Goal: Task Accomplishment & Management: Manage account settings

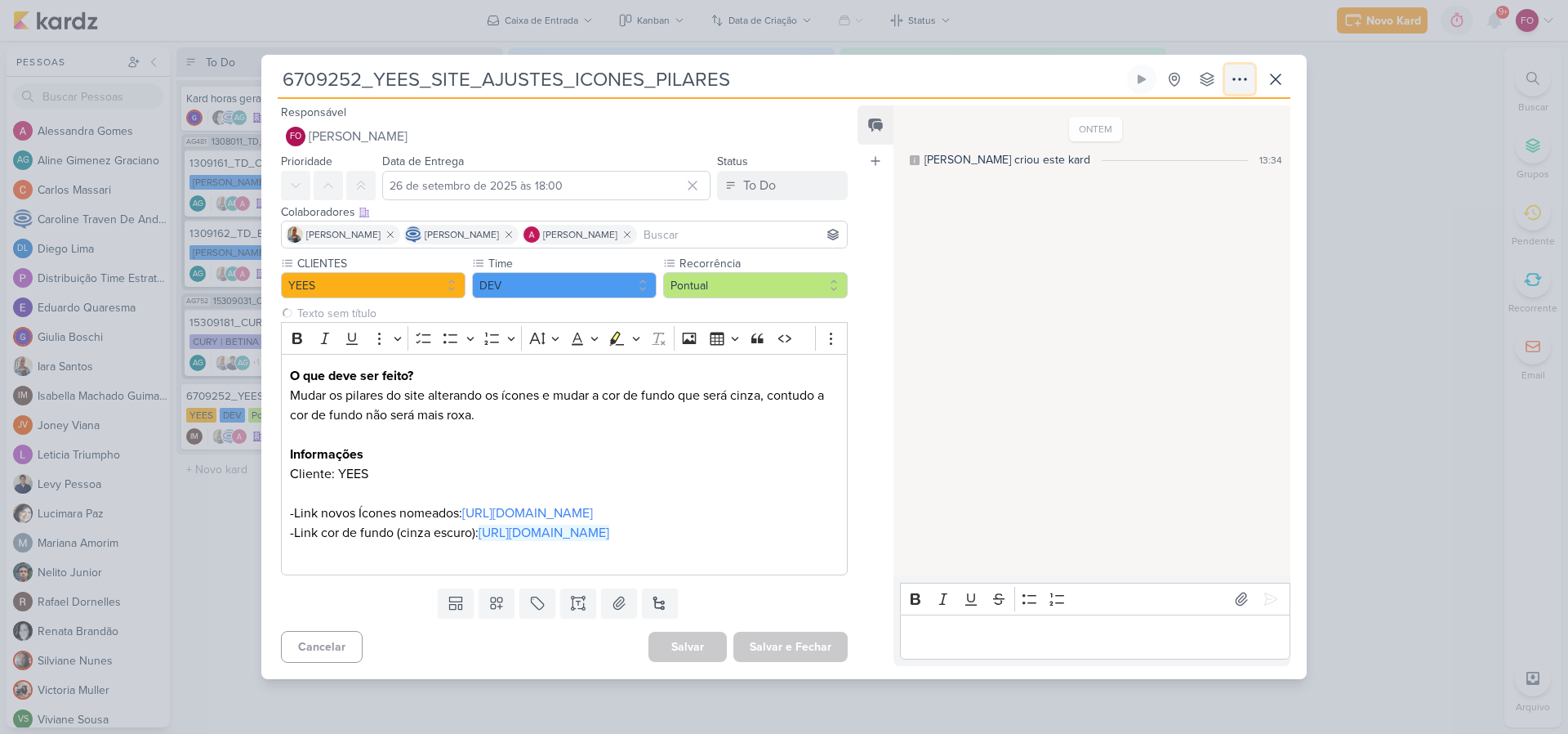
click at [1243, 69] on icon at bounding box center [1240, 79] width 19 height 19
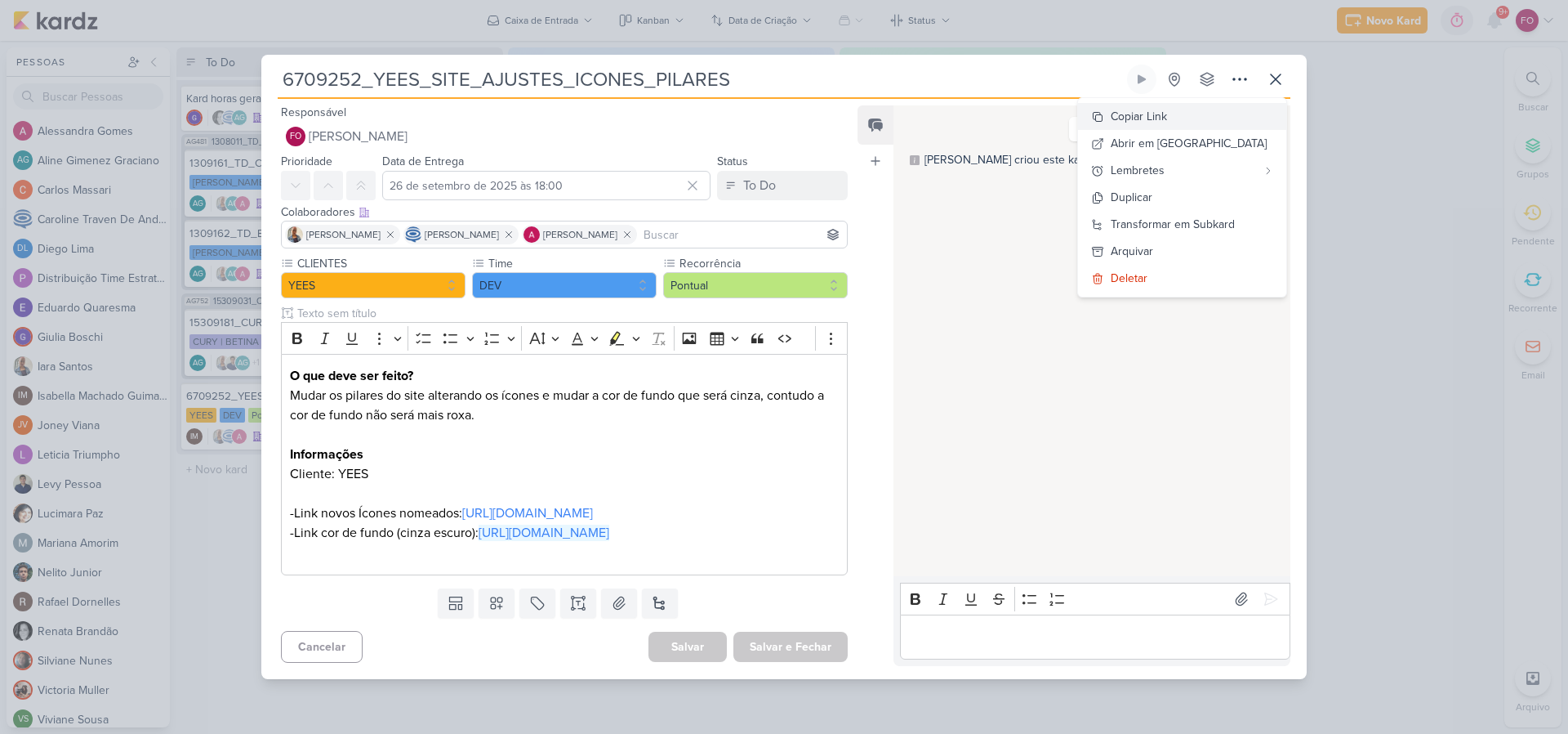
click at [1167, 108] on div "Copiar Link" at bounding box center [1139, 116] width 57 height 17
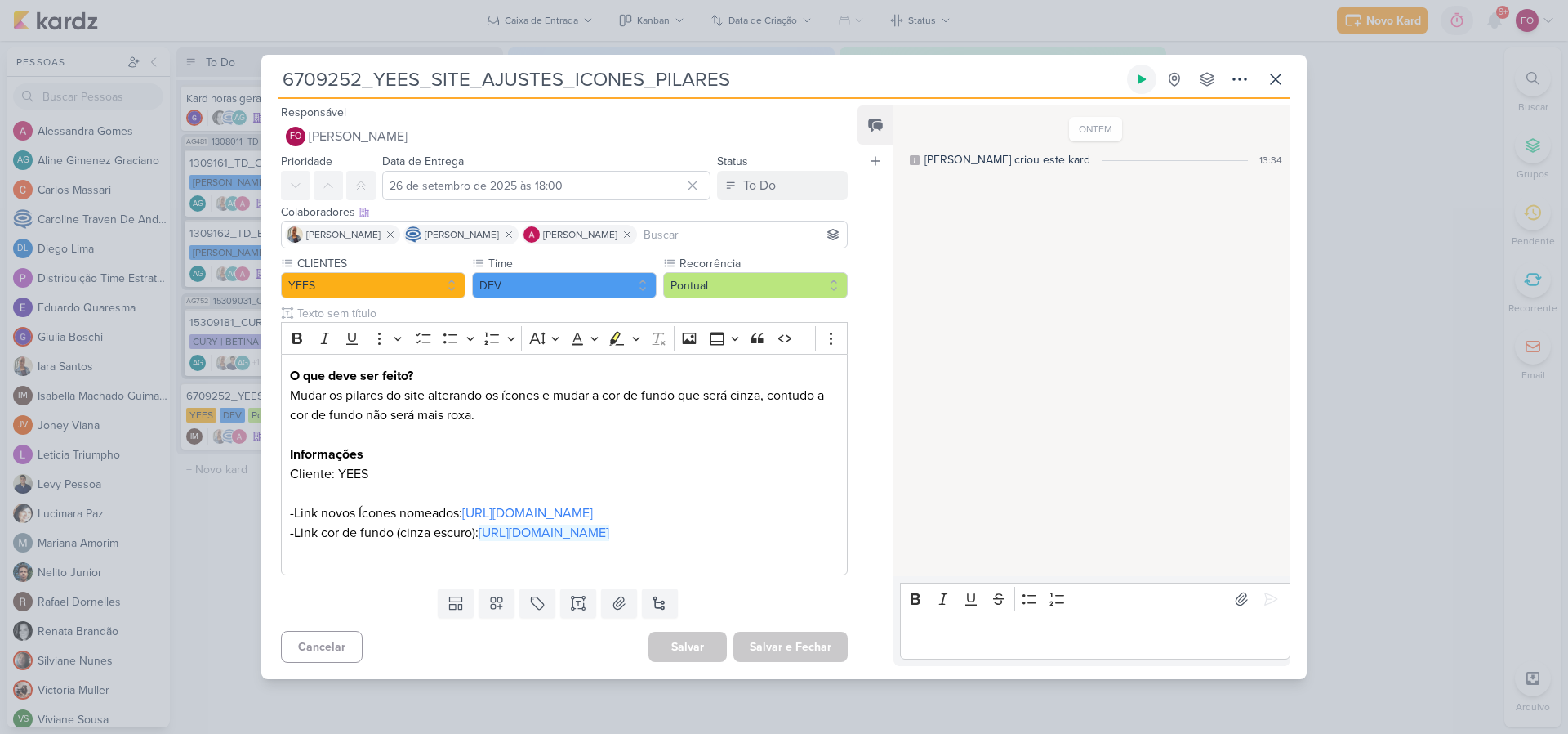
click at [1141, 75] on icon at bounding box center [1141, 80] width 8 height 9
click at [1138, 75] on icon at bounding box center [1141, 79] width 8 height 8
click at [988, 646] on p "Editor editing area: main" at bounding box center [1095, 637] width 373 height 19
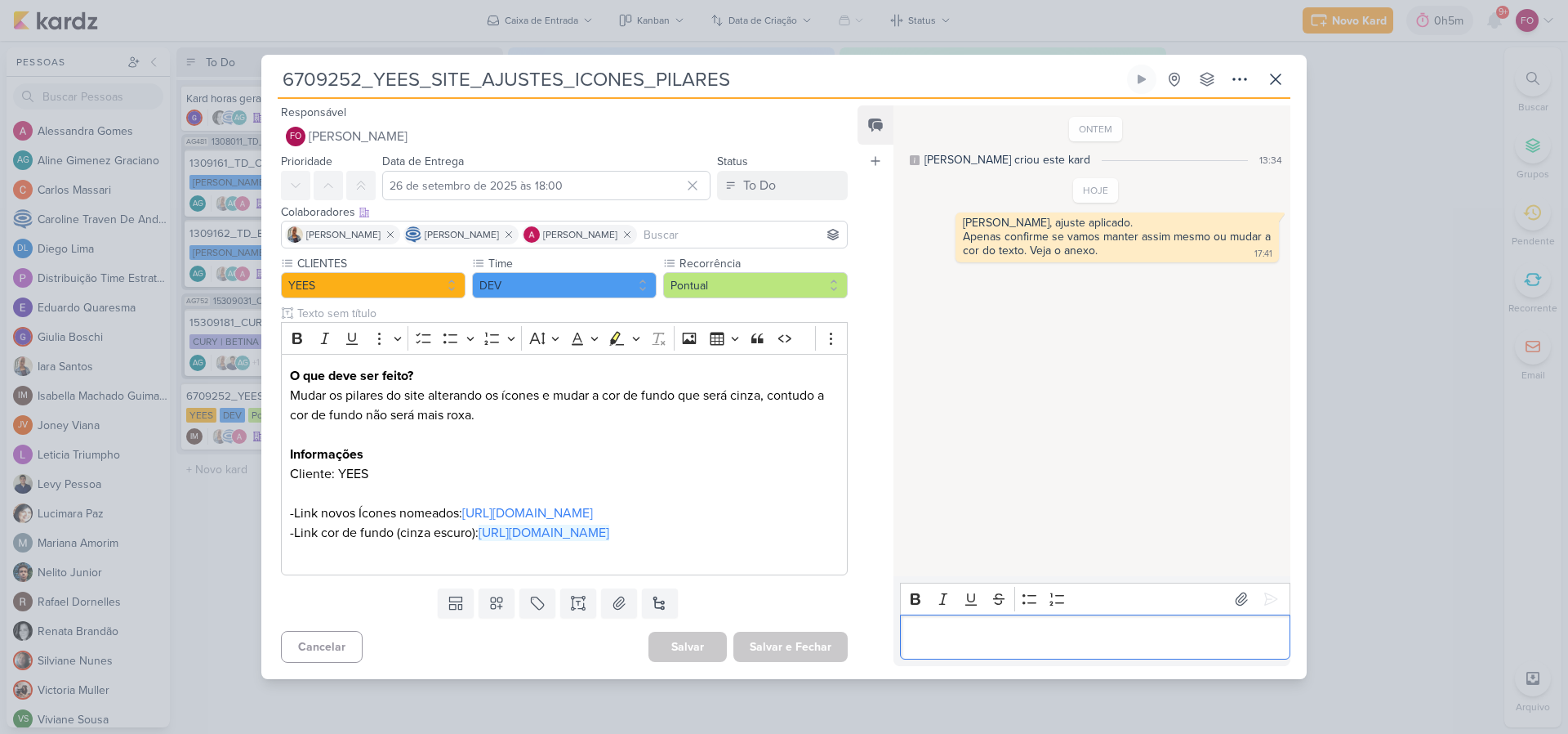
click at [960, 646] on p "Editor editing area: main" at bounding box center [1095, 637] width 373 height 19
click at [1264, 607] on icon at bounding box center [1271, 599] width 16 height 16
click at [757, 175] on div "To Do" at bounding box center [759, 185] width 33 height 19
click at [751, 268] on div "Done" at bounding box center [748, 276] width 27 height 17
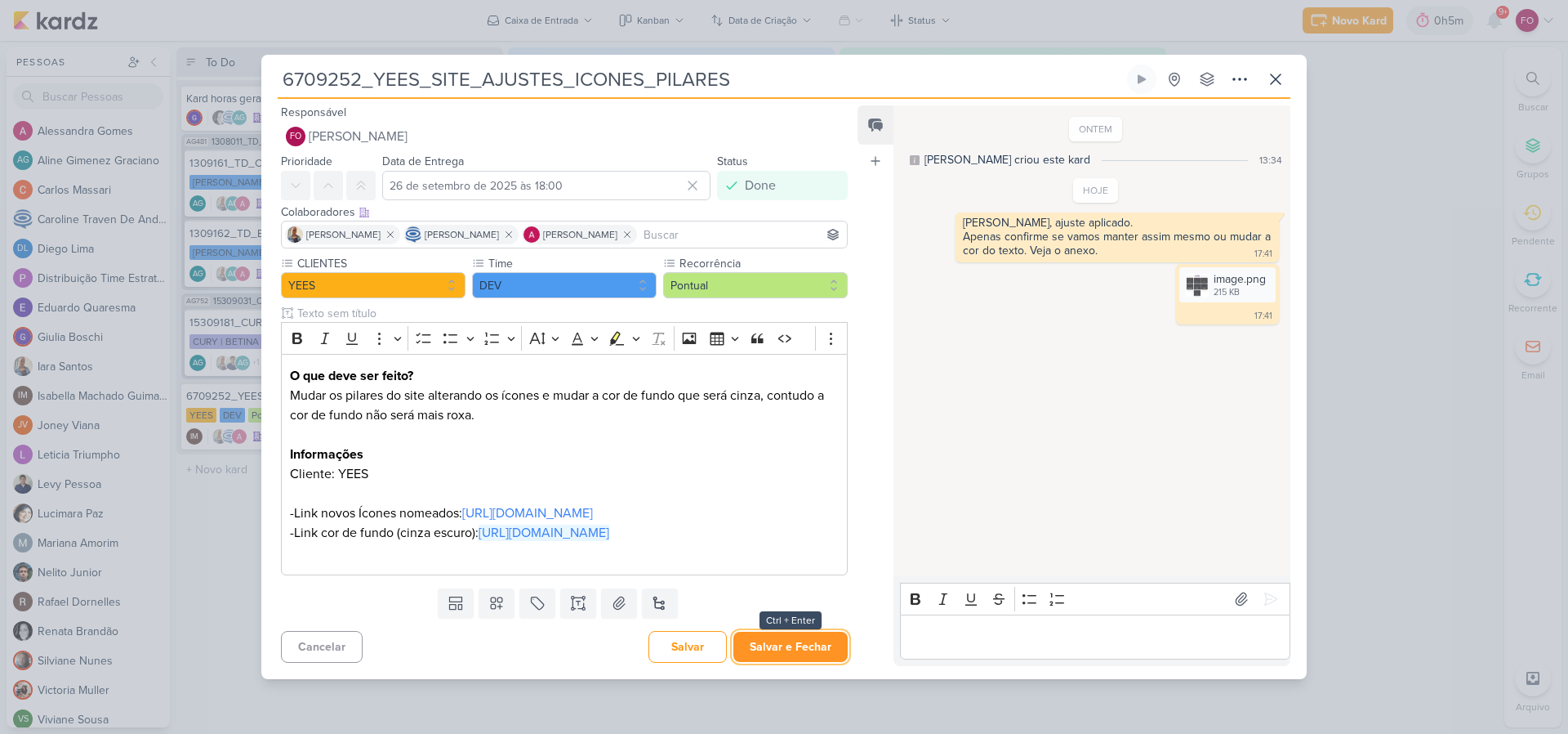
click at [783, 661] on button "Salvar e Fechar" at bounding box center [790, 646] width 114 height 30
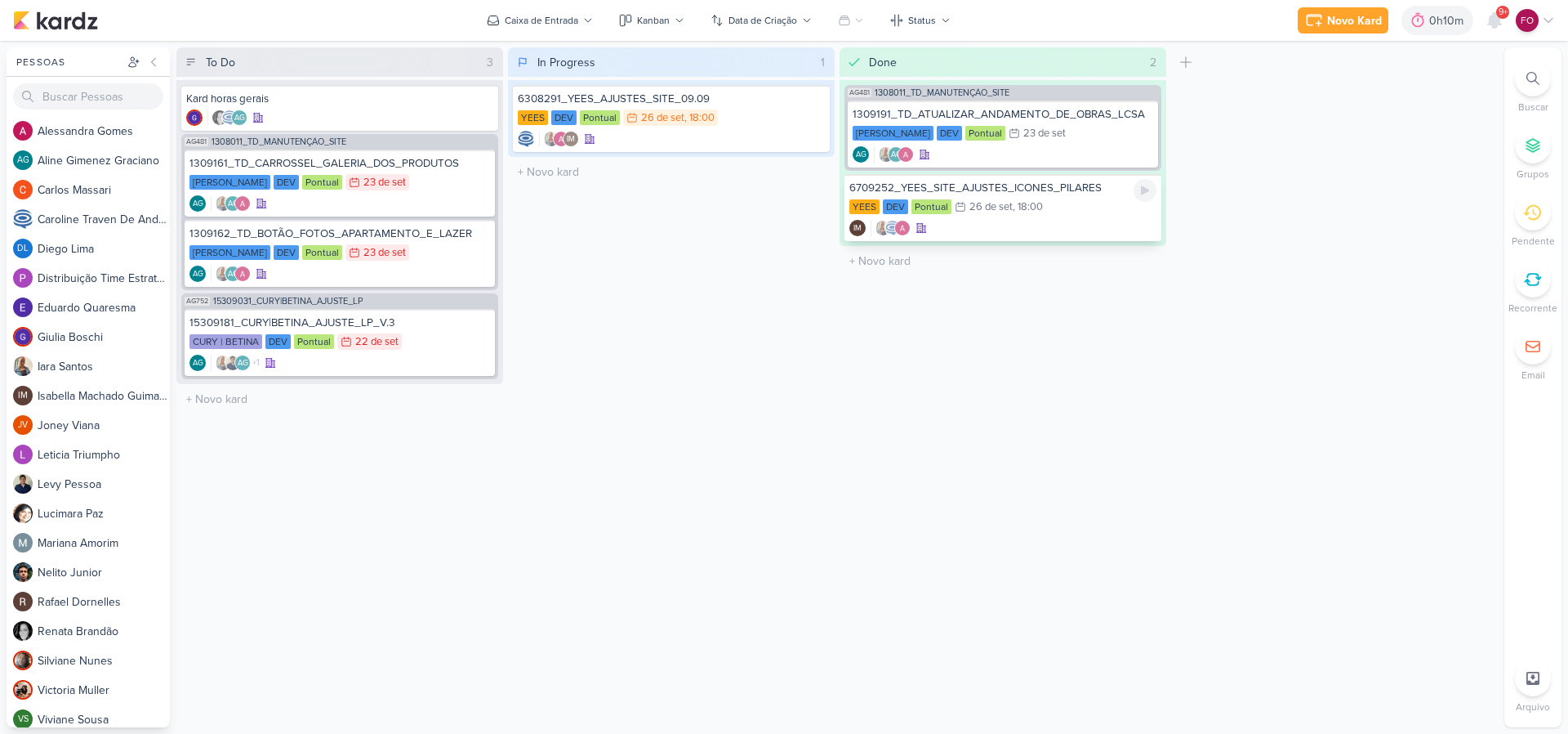
click at [1069, 199] on div "YEES DEV Pontual 26/9 [DATE] 18:00" at bounding box center [1003, 207] width 307 height 18
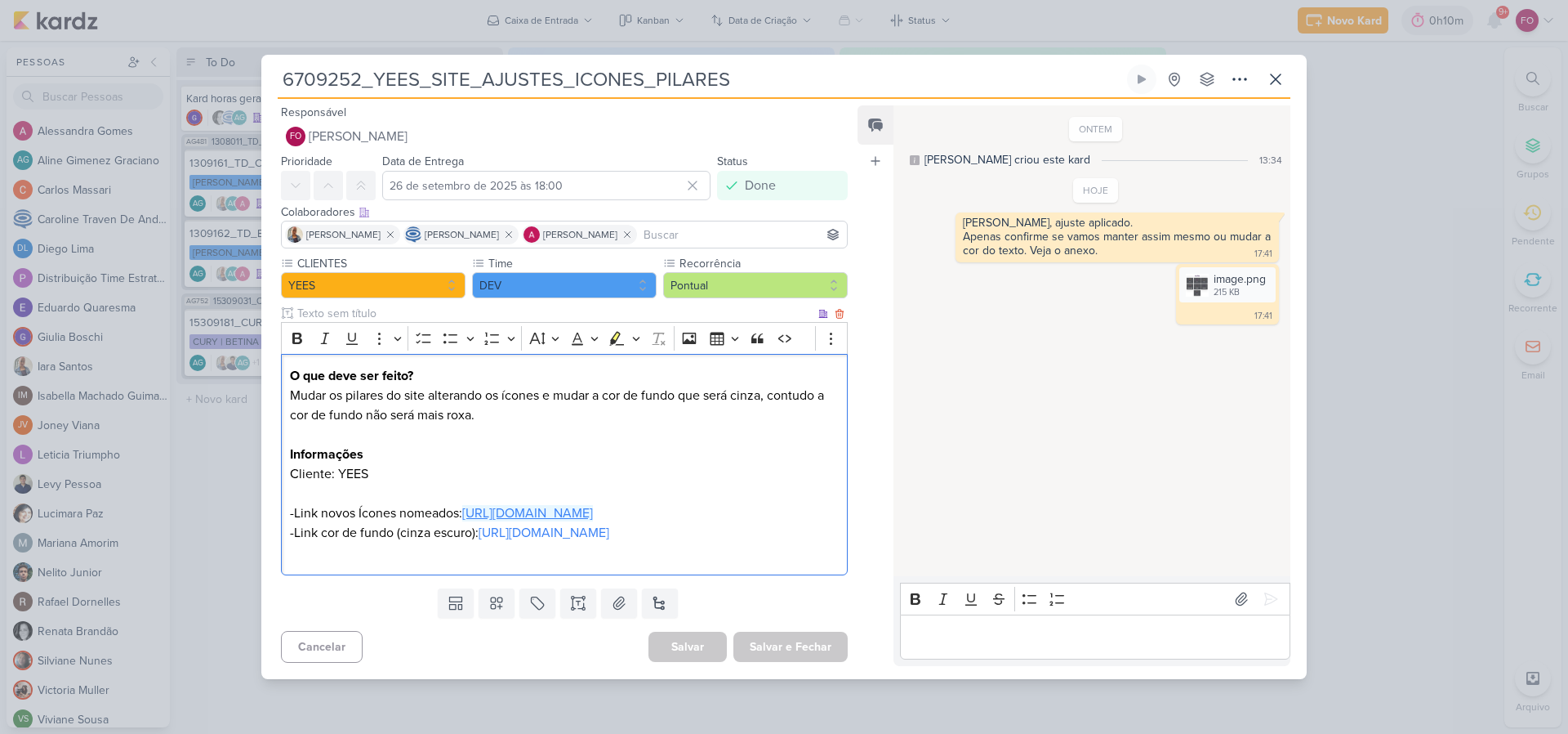
click at [593, 505] on link "[URL][DOMAIN_NAME]" at bounding box center [527, 513] width 131 height 16
click at [609, 534] on link "[URL][DOMAIN_NAME]" at bounding box center [544, 532] width 131 height 16
click at [1151, 65] on button at bounding box center [1141, 79] width 29 height 29
click at [1137, 75] on icon at bounding box center [1141, 79] width 8 height 8
click at [967, 646] on p "Editor editing area: main" at bounding box center [1095, 637] width 373 height 19
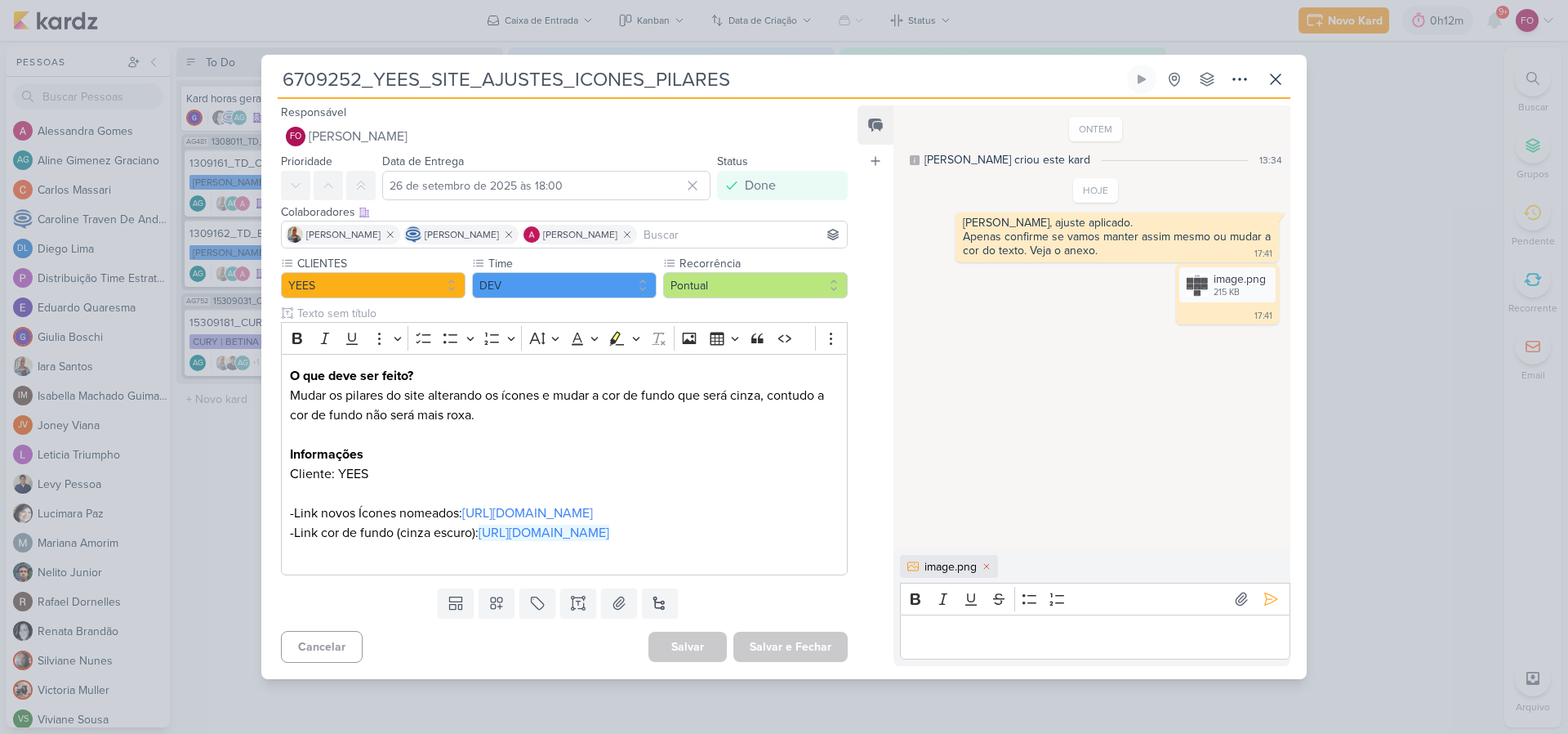
click at [970, 646] on p "Editor editing area: main" at bounding box center [1095, 637] width 373 height 19
click at [1270, 607] on icon at bounding box center [1271, 599] width 16 height 16
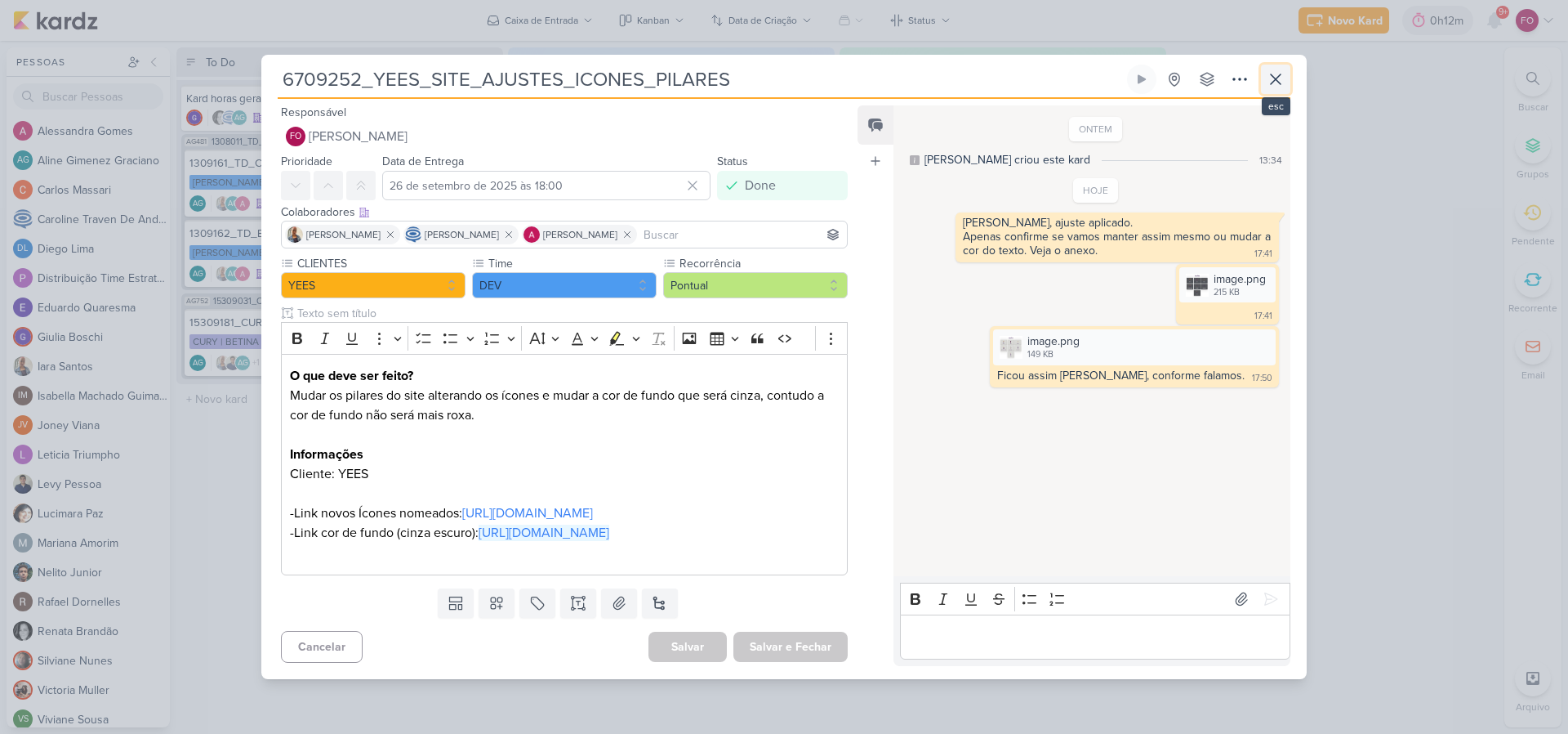
click at [1280, 69] on icon at bounding box center [1275, 79] width 19 height 19
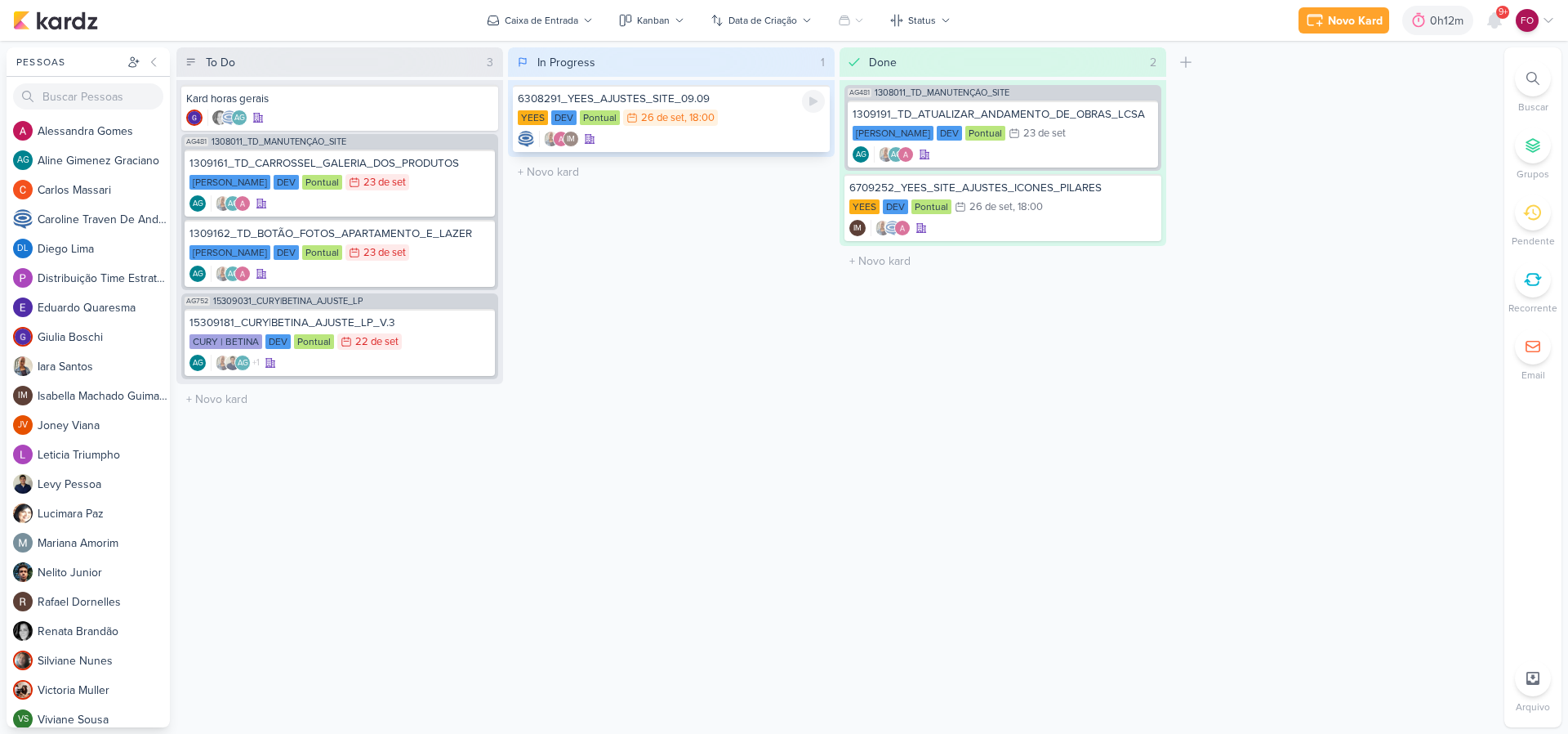
click at [758, 113] on div "YEES DEV Pontual 26/9 26 de set , 18:00" at bounding box center [671, 119] width 307 height 18
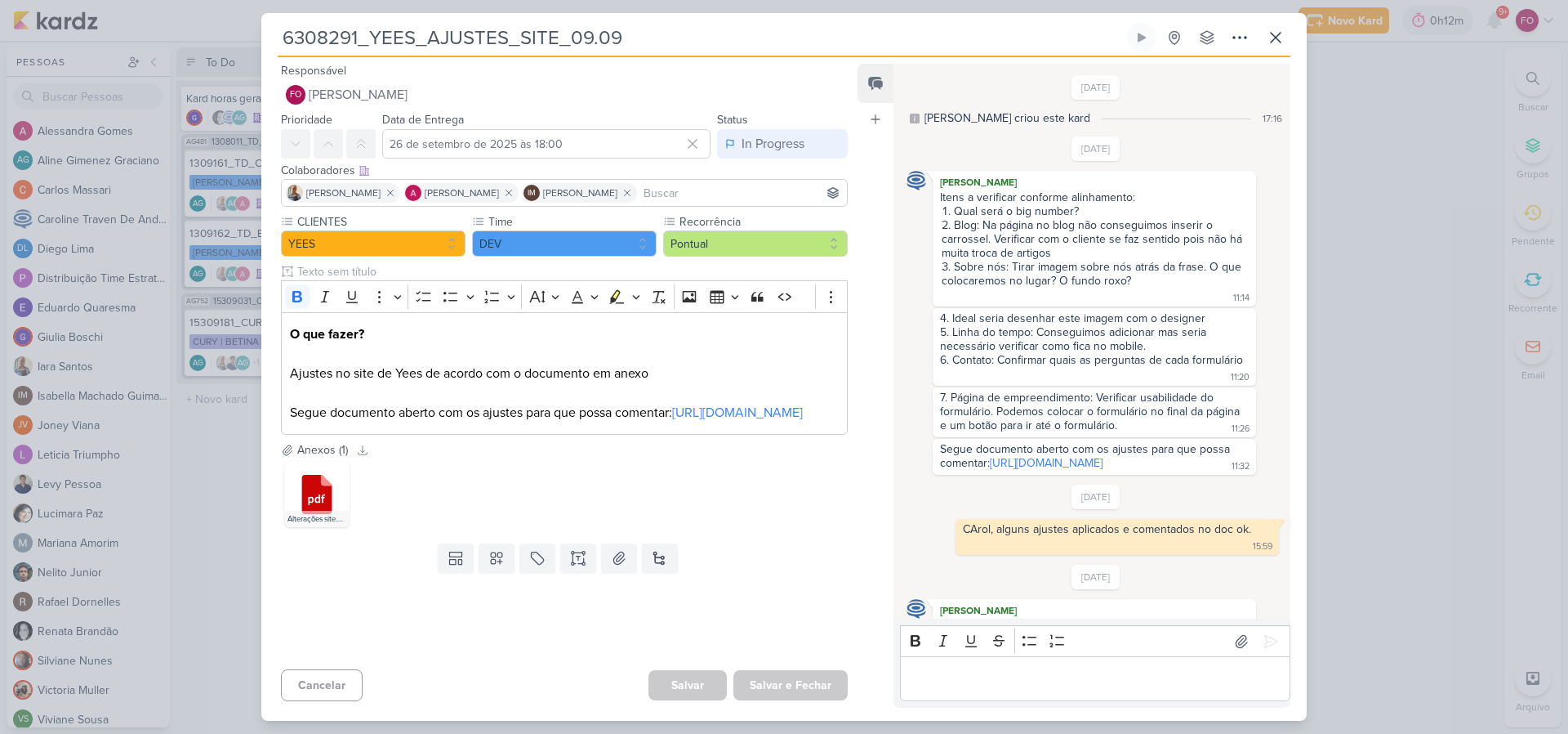
scroll to position [939, 0]
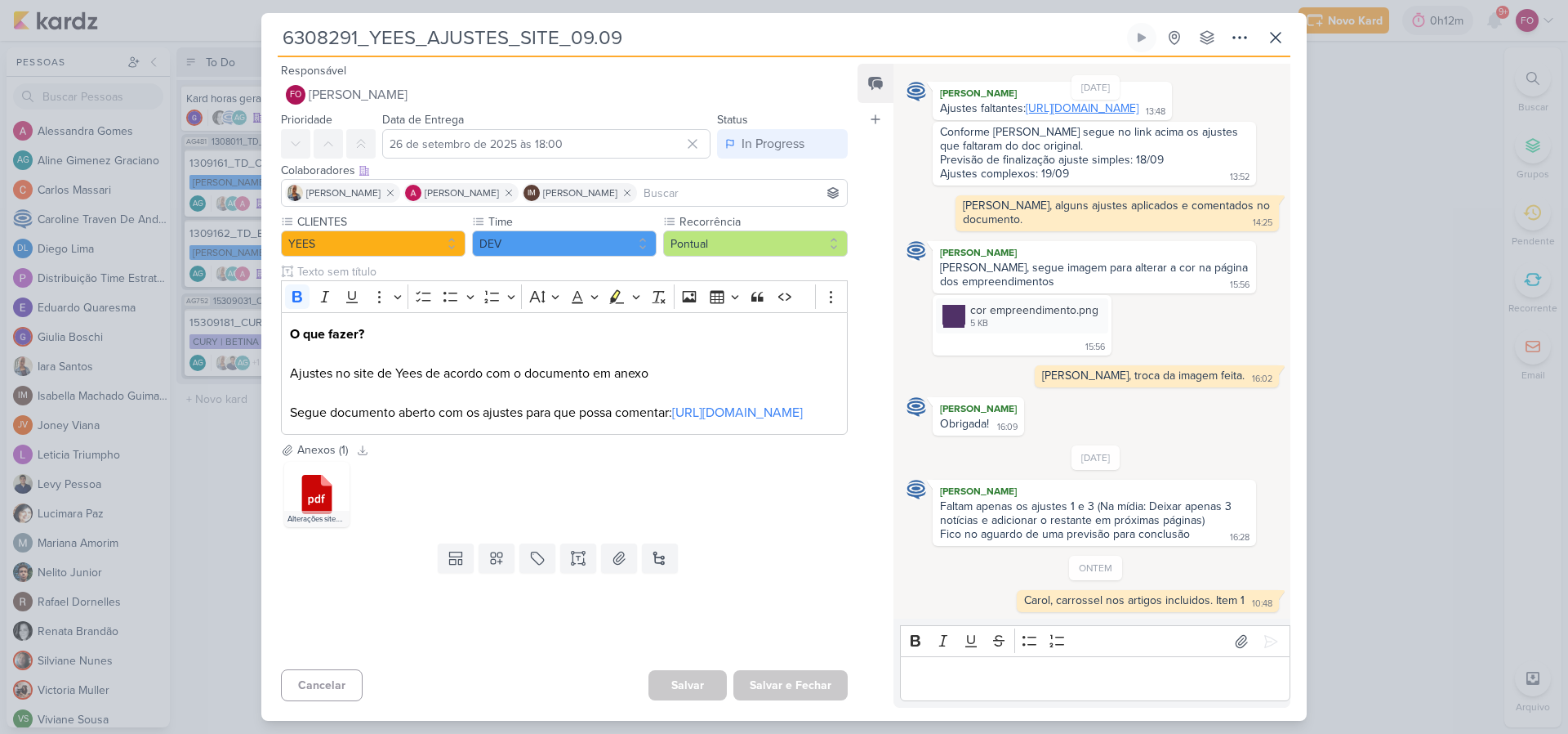
click at [1138, 104] on link "https://docs.google.com/document/d/1I7IZtRPdHvAtchdqJP9q5_nNGk5olH8HHCqxORrAV8A…" at bounding box center [1081, 108] width 112 height 14
click at [1283, 33] on icon at bounding box center [1275, 37] width 19 height 19
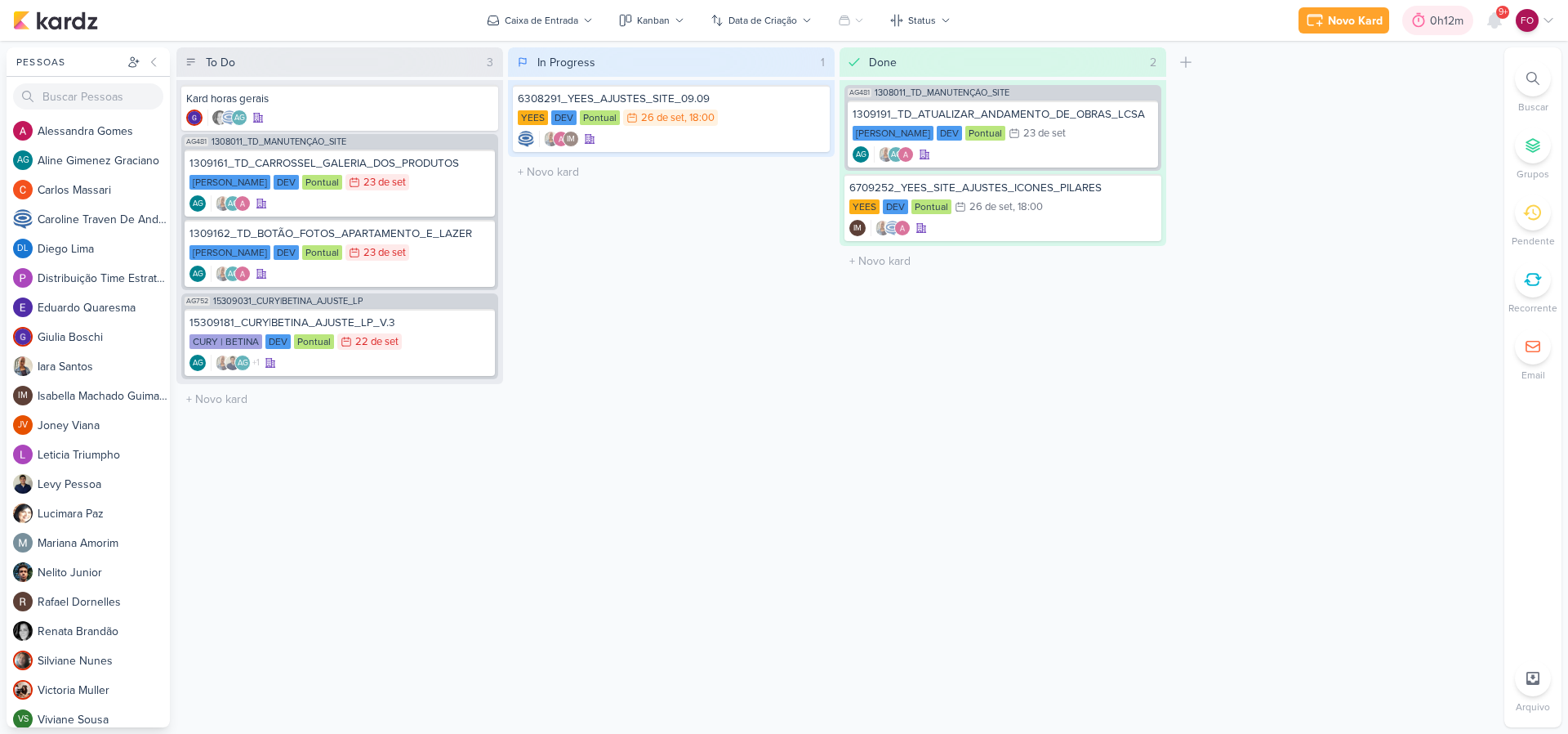
click at [1449, 15] on div "0h12m" at bounding box center [1449, 20] width 38 height 17
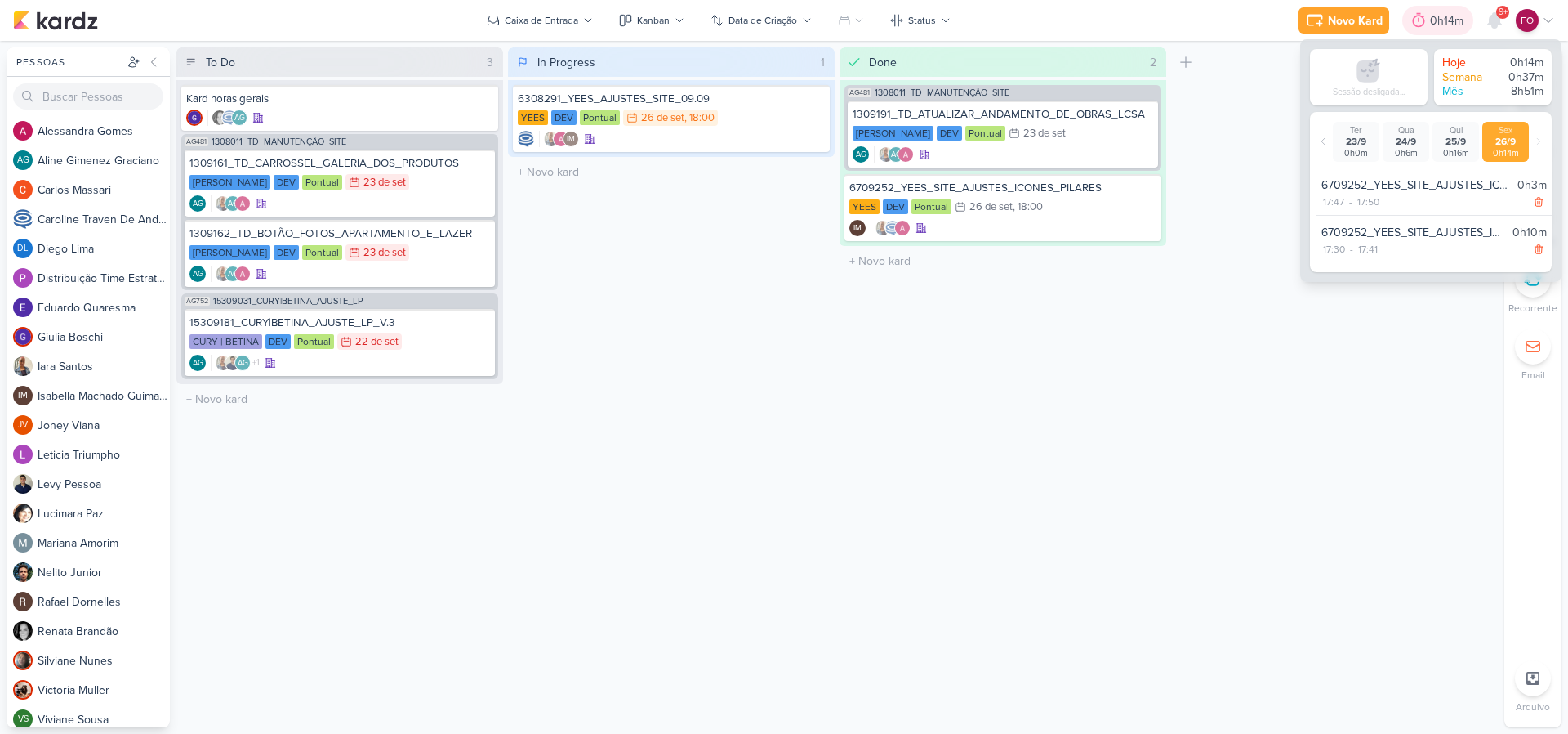
click at [1444, 12] on div "0h14m" at bounding box center [1449, 20] width 38 height 17
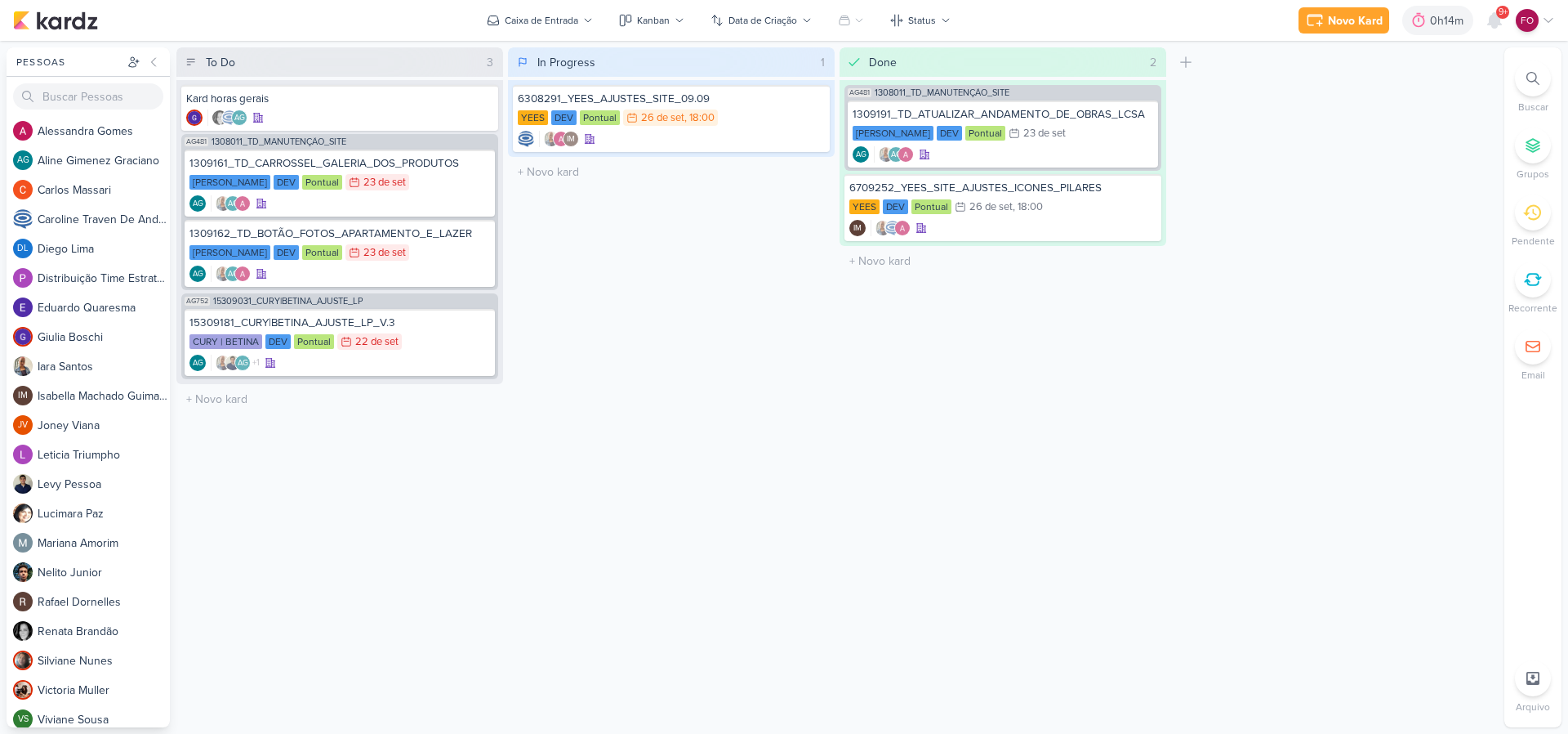
click at [988, 387] on div "Done 2 Mover Para Esquerda Mover Para Direita Deletar AG481 1308011_TD_MANUTENÇ…" at bounding box center [1003, 388] width 327 height 680
